Goal: Task Accomplishment & Management: Complete application form

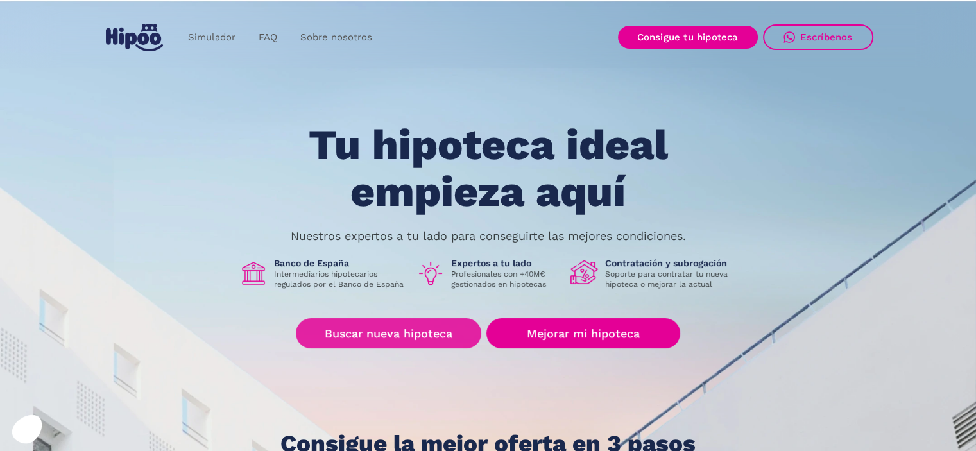
click at [399, 346] on link "Buscar nueva hipoteca" at bounding box center [388, 333] width 185 height 30
